Goal: Task Accomplishment & Management: Manage account settings

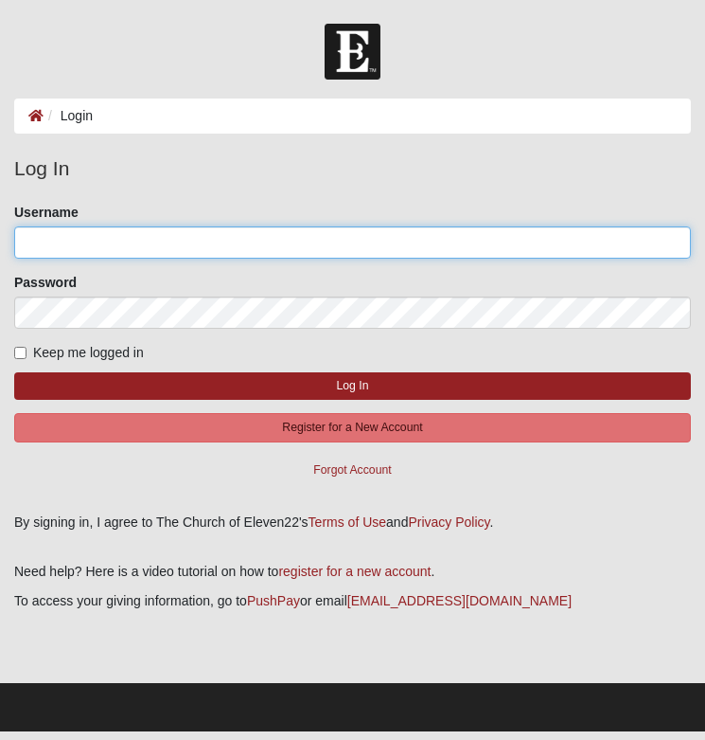
type input "imstilltrell"
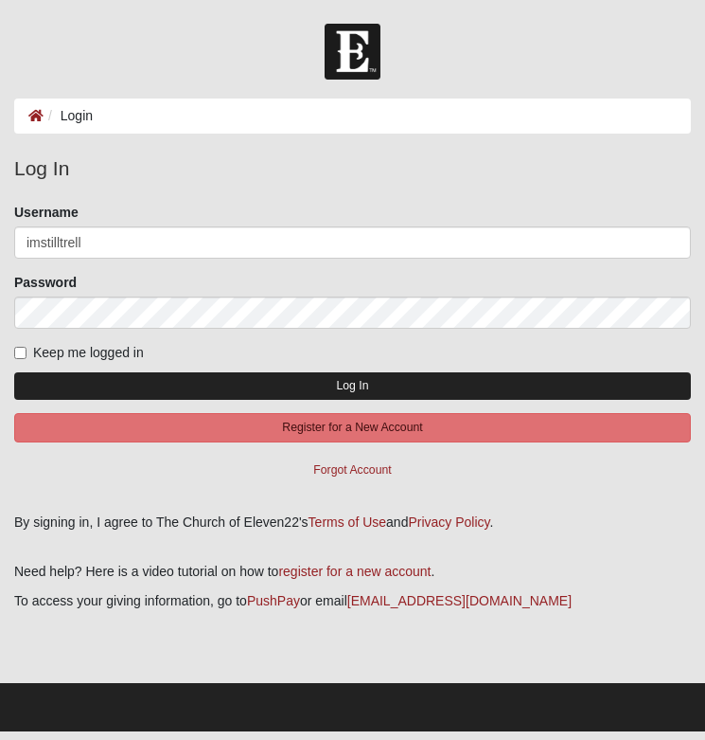
click at [152, 382] on button "Log In" at bounding box center [352, 385] width 677 height 27
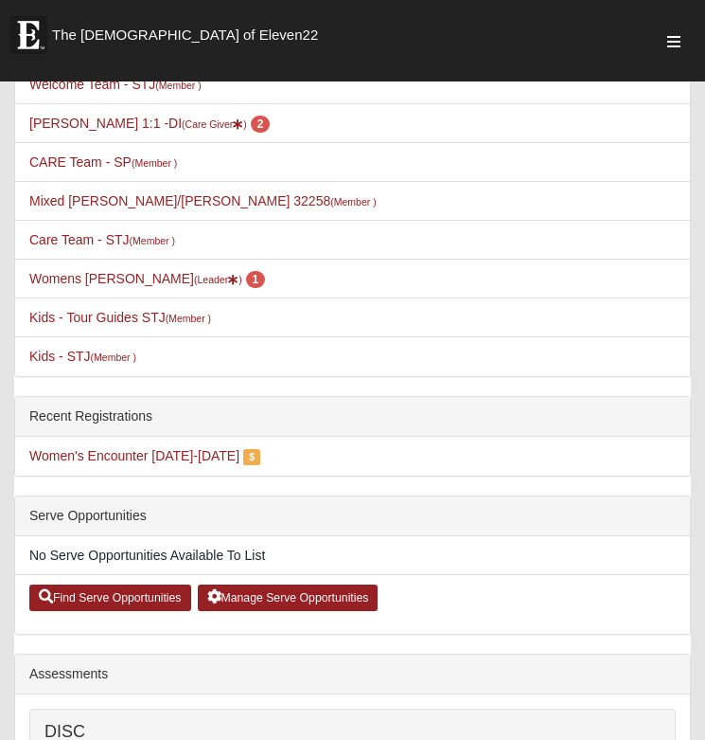
scroll to position [472, 0]
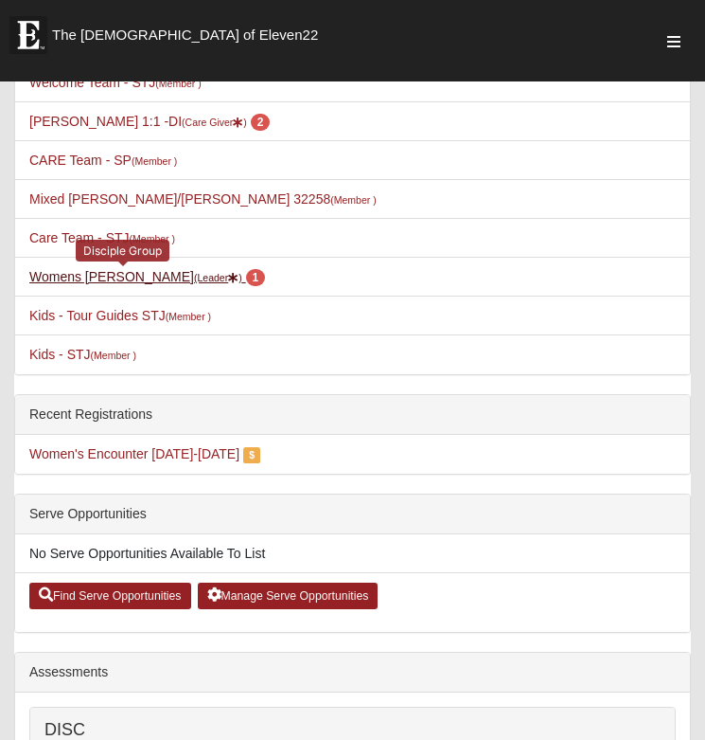
click at [194, 279] on small "(Leader )" at bounding box center [218, 277] width 48 height 11
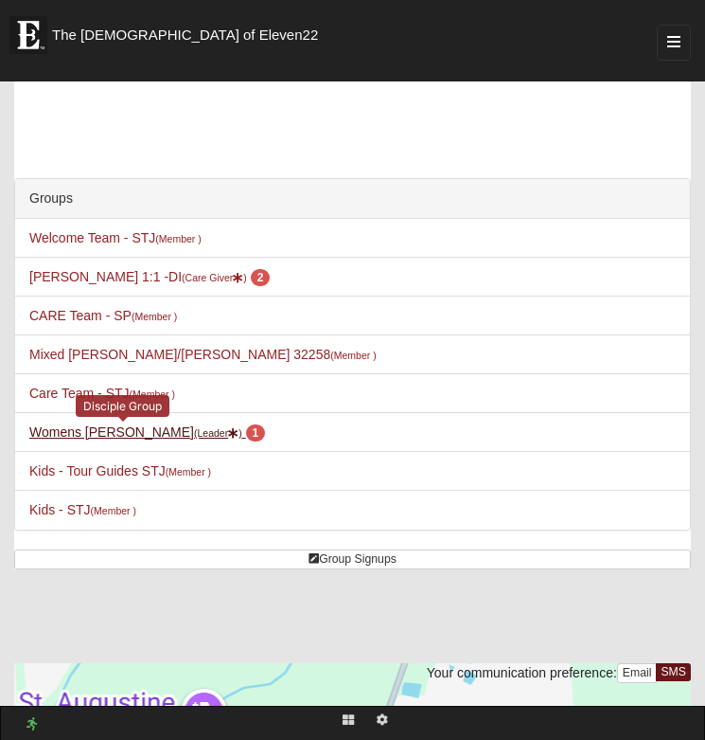
click at [139, 433] on link "Womens [PERSON_NAME] (Leader ) 1" at bounding box center [147, 431] width 236 height 15
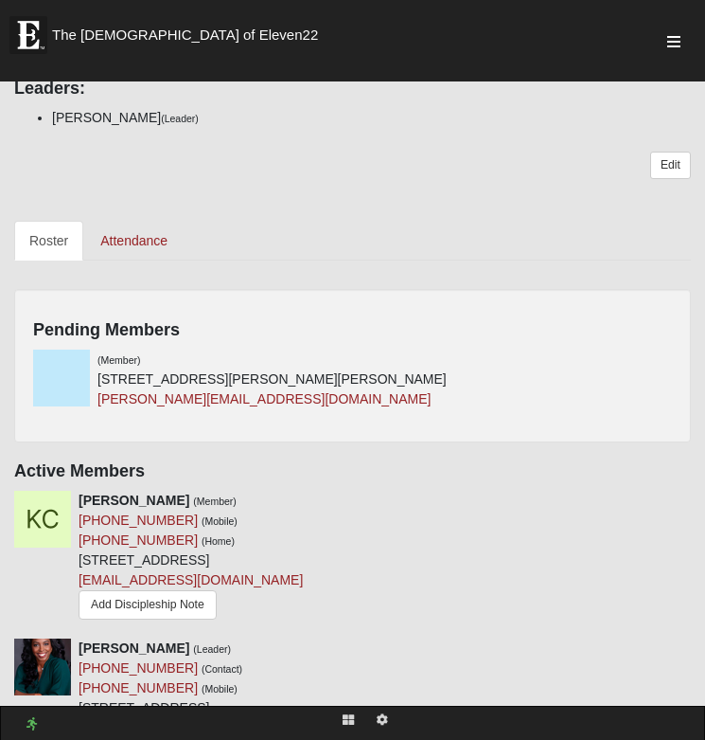
scroll to position [1242, 0]
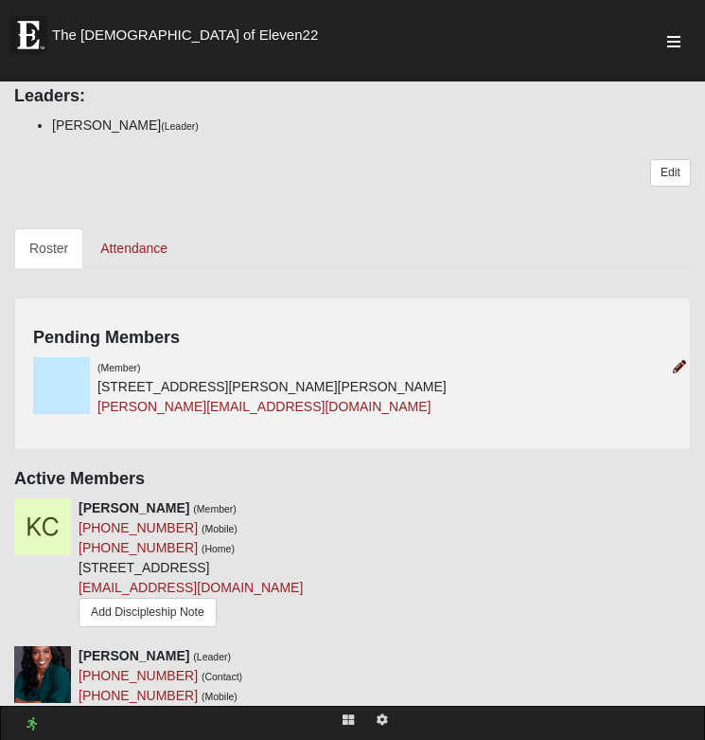
click at [680, 366] on icon at bounding box center [679, 366] width 13 height 13
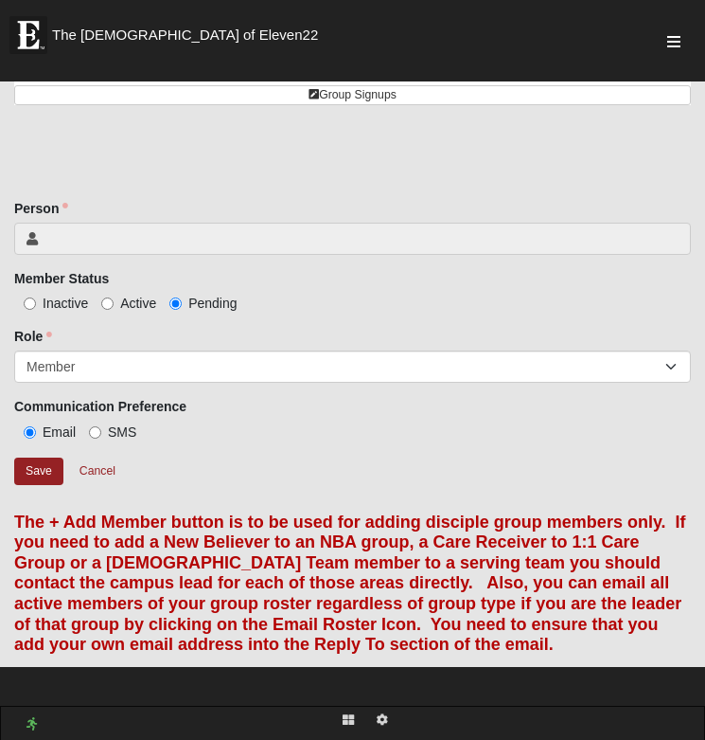
scroll to position [481, 0]
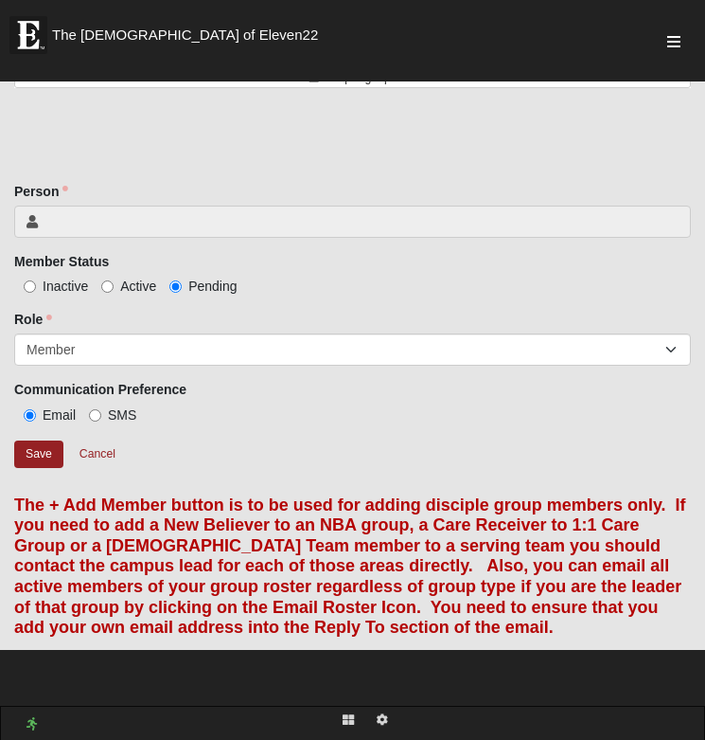
click at [111, 284] on input "Active" at bounding box center [107, 286] width 12 height 12
radio input "true"
click at [310, 225] on span at bounding box center [361, 221] width 635 height 19
click at [295, 224] on span at bounding box center [361, 221] width 635 height 19
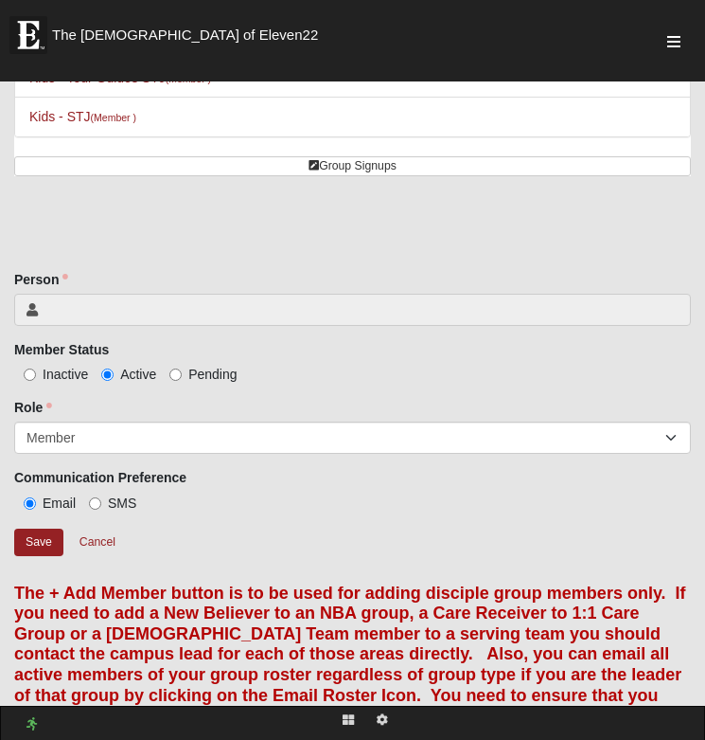
scroll to position [393, 0]
click at [41, 543] on input "Save" at bounding box center [38, 541] width 49 height 27
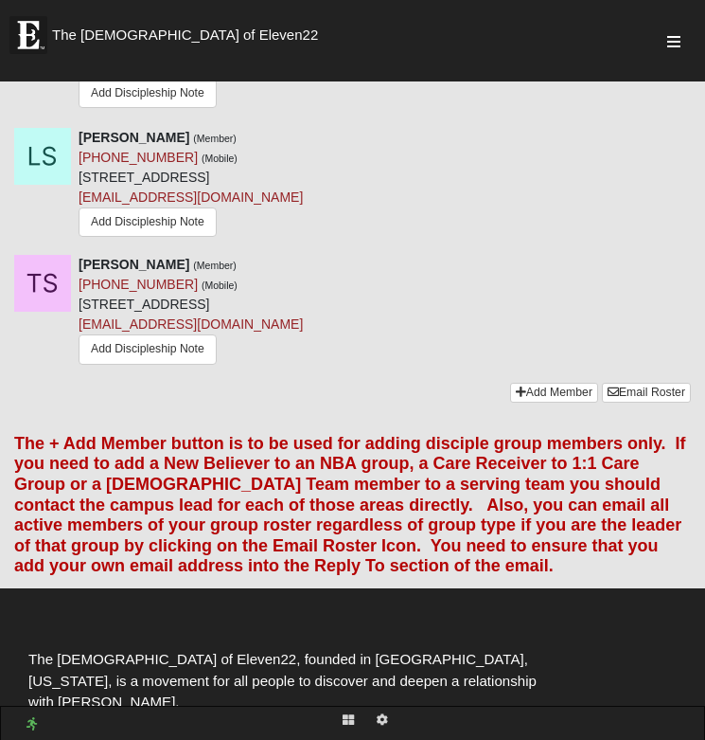
scroll to position [3210, 0]
